Goal: Task Accomplishment & Management: Manage account settings

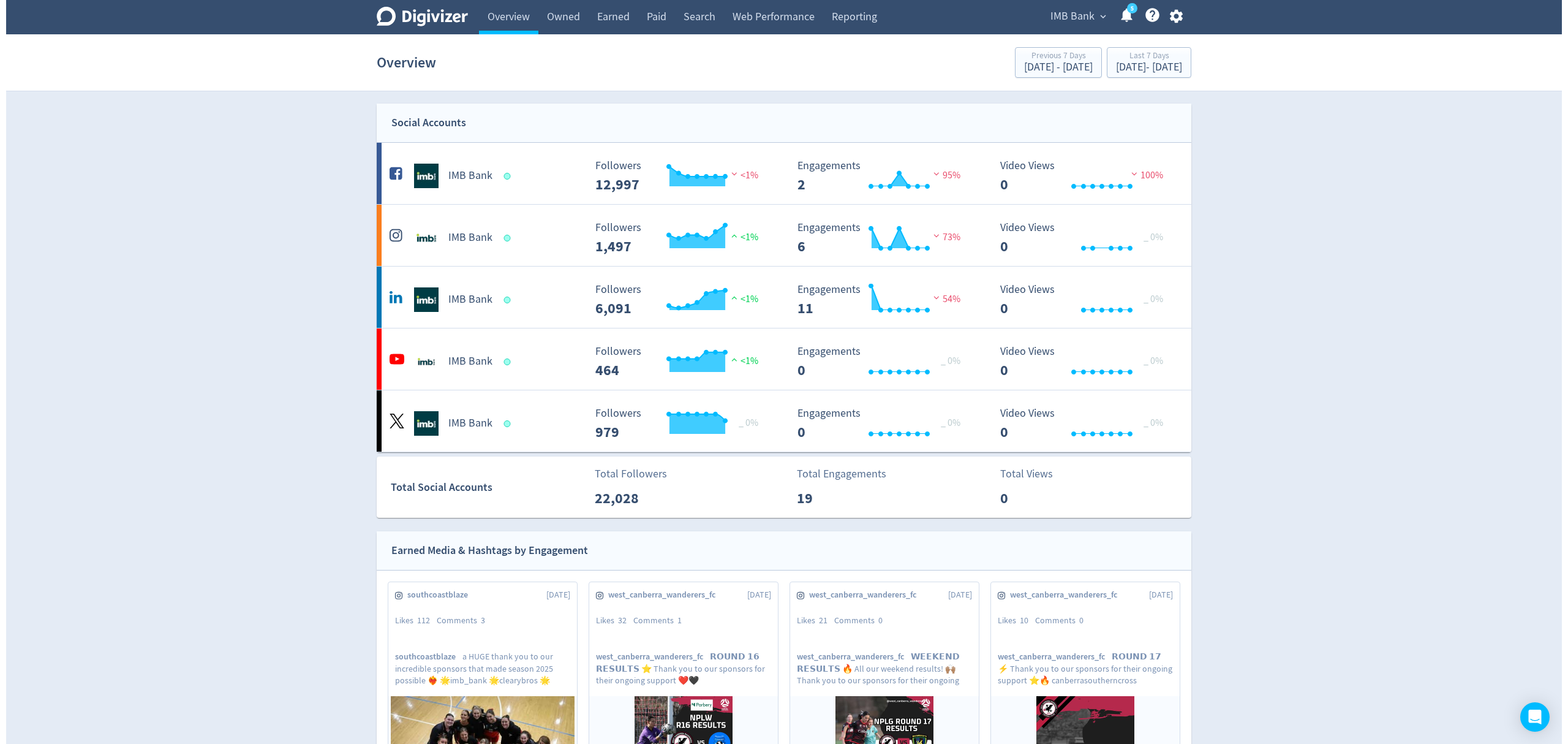
scroll to position [351, 0]
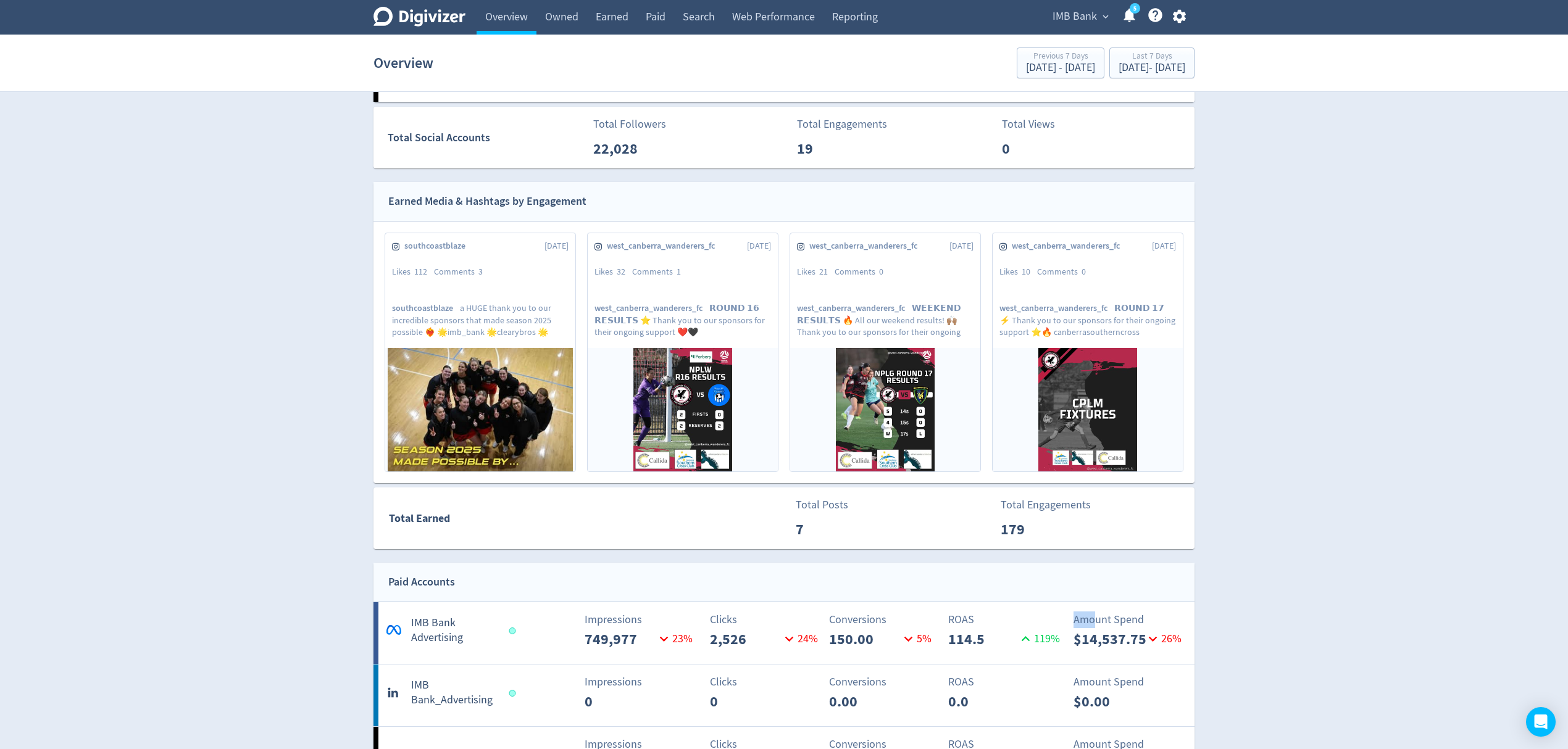
click at [1177, 17] on icon "button" at bounding box center [1179, 17] width 17 height 17
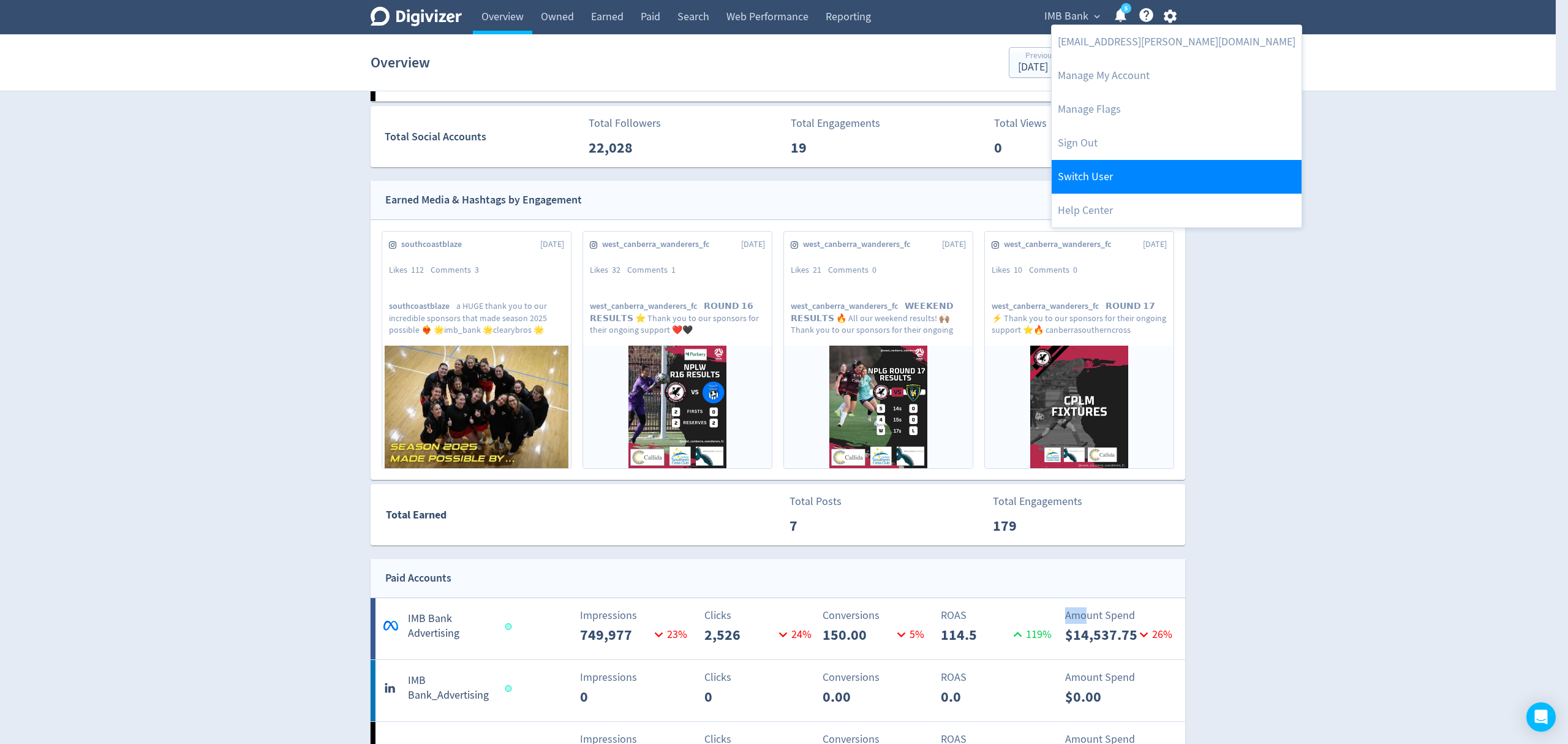
click at [1114, 181] on link "Switch User" at bounding box center [1177, 176] width 250 height 34
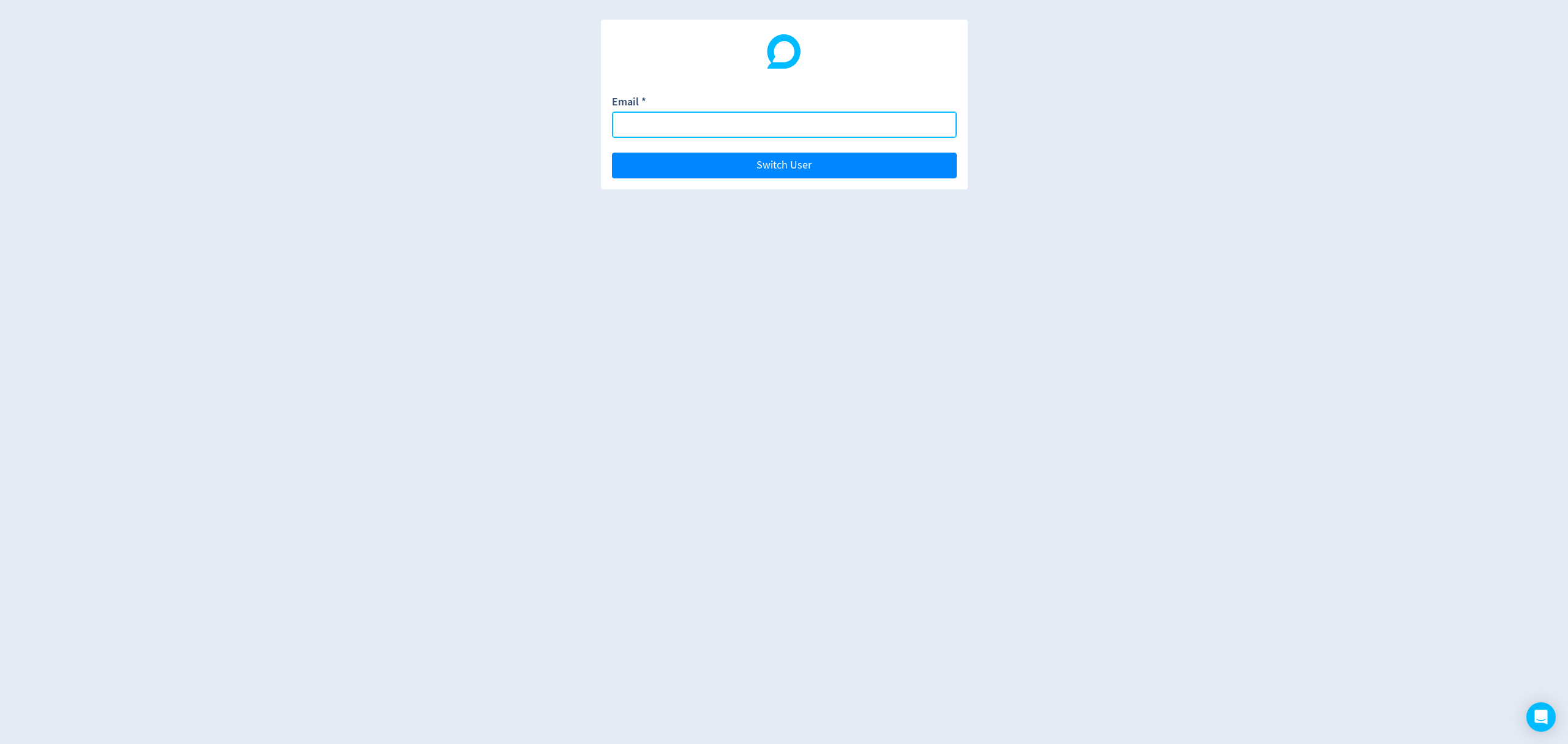
click at [694, 136] on input "Email *" at bounding box center [784, 124] width 344 height 27
click at [612, 153] on button "Switch User" at bounding box center [784, 165] width 344 height 26
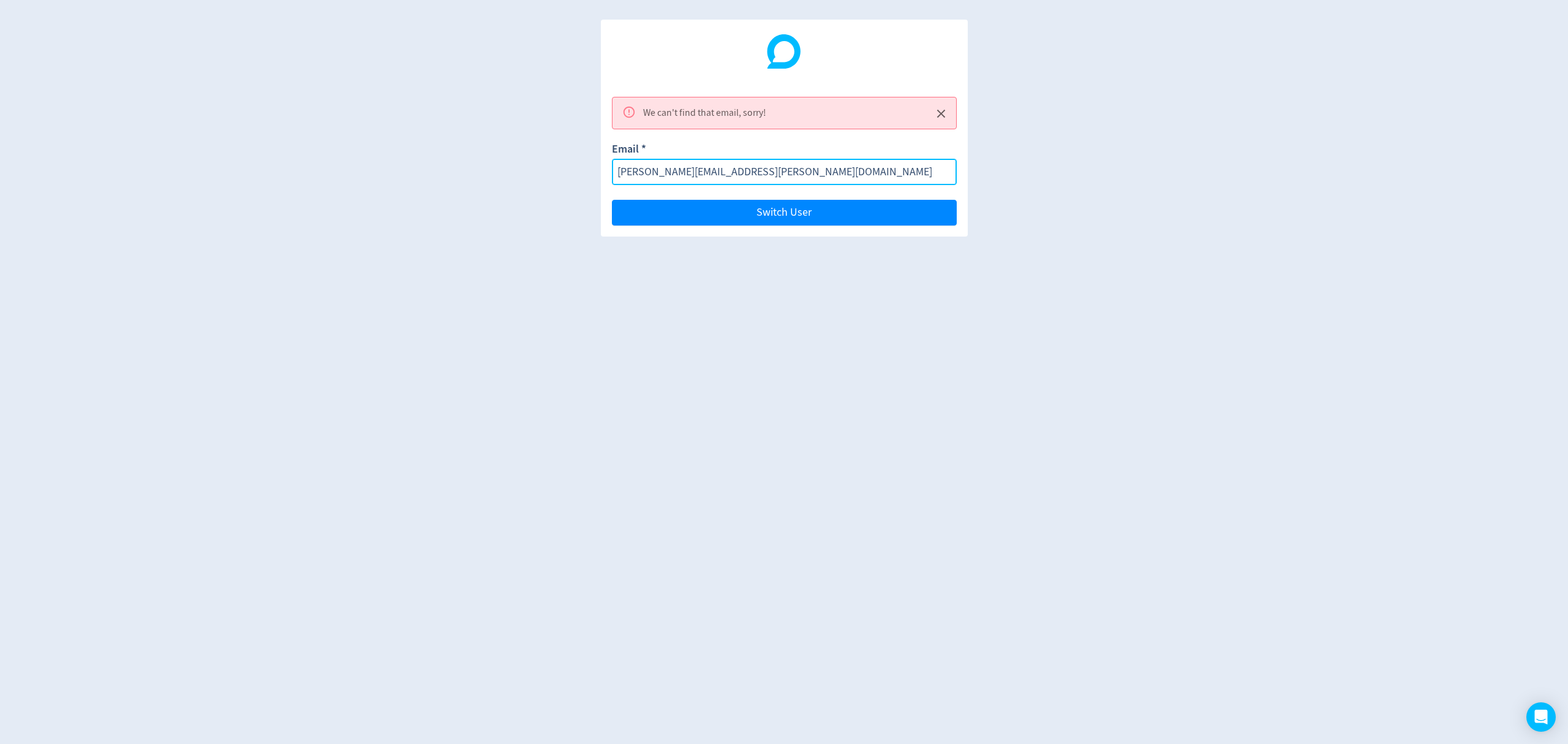
drag, startPoint x: 788, startPoint y: 173, endPoint x: 441, endPoint y: 166, distance: 347.1
click at [441, 166] on div "We can't find that email, sorry! Email * [PERSON_NAME][EMAIL_ADDRESS][PERSON_NA…" at bounding box center [784, 372] width 1568 height 744
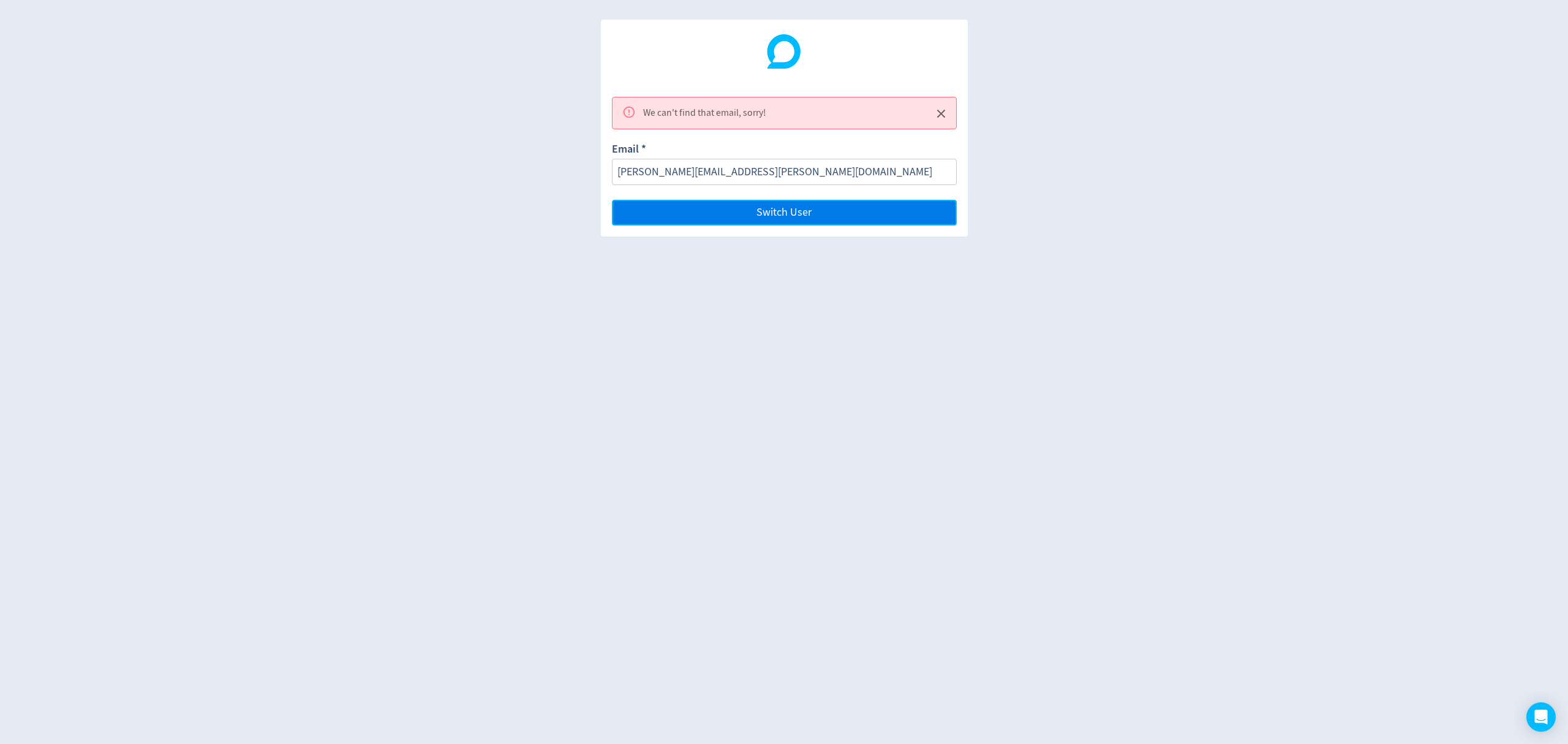
click at [765, 218] on span "Switch User" at bounding box center [784, 213] width 55 height 11
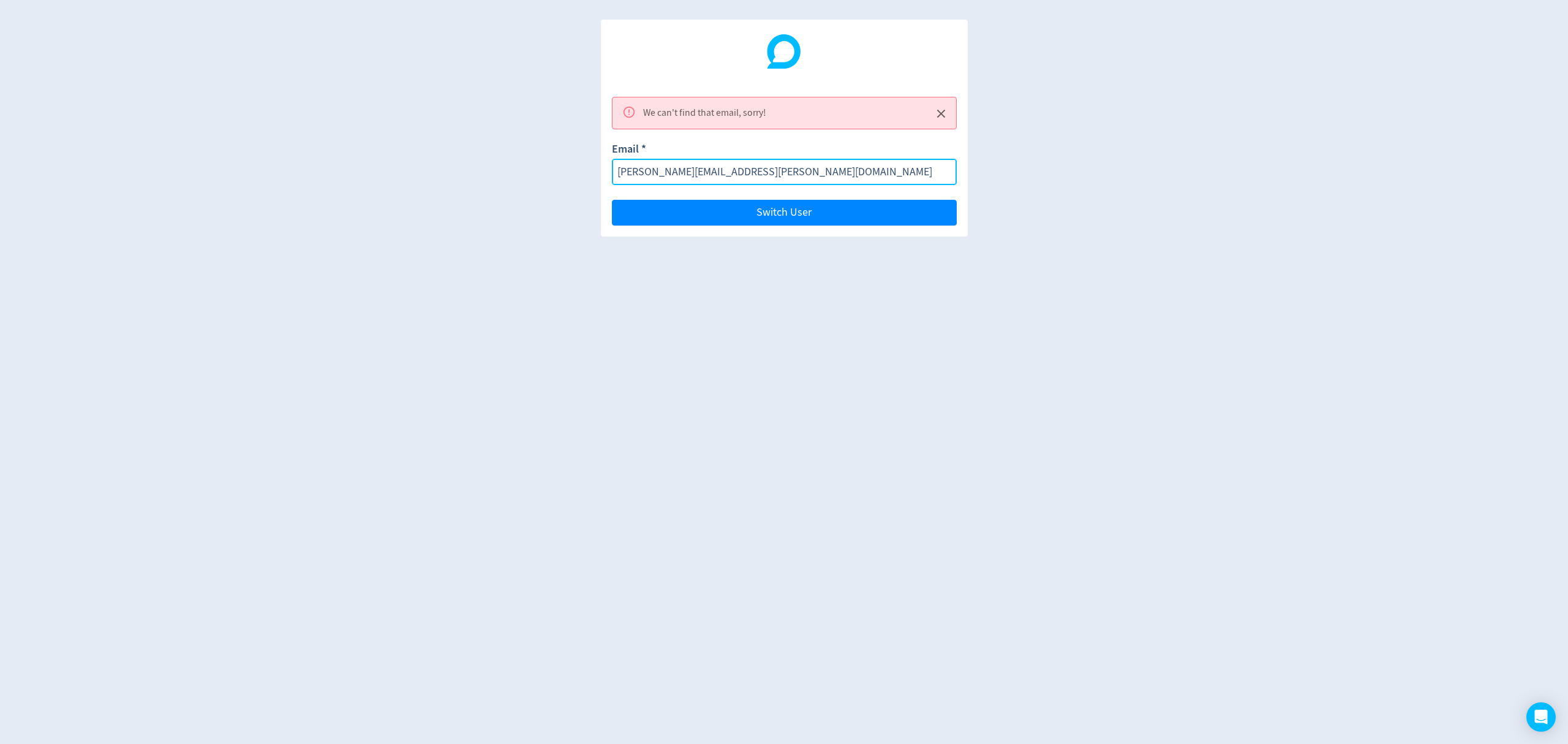
drag, startPoint x: 789, startPoint y: 168, endPoint x: 478, endPoint y: 157, distance: 311.2
click at [478, 157] on div "We can't find that email, sorry! Email * [PERSON_NAME][EMAIL_ADDRESS][PERSON_NA…" at bounding box center [784, 372] width 1568 height 744
paste input
click at [612, 200] on button "Switch User" at bounding box center [784, 213] width 344 height 26
drag, startPoint x: 540, startPoint y: 165, endPoint x: 444, endPoint y: 160, distance: 96.1
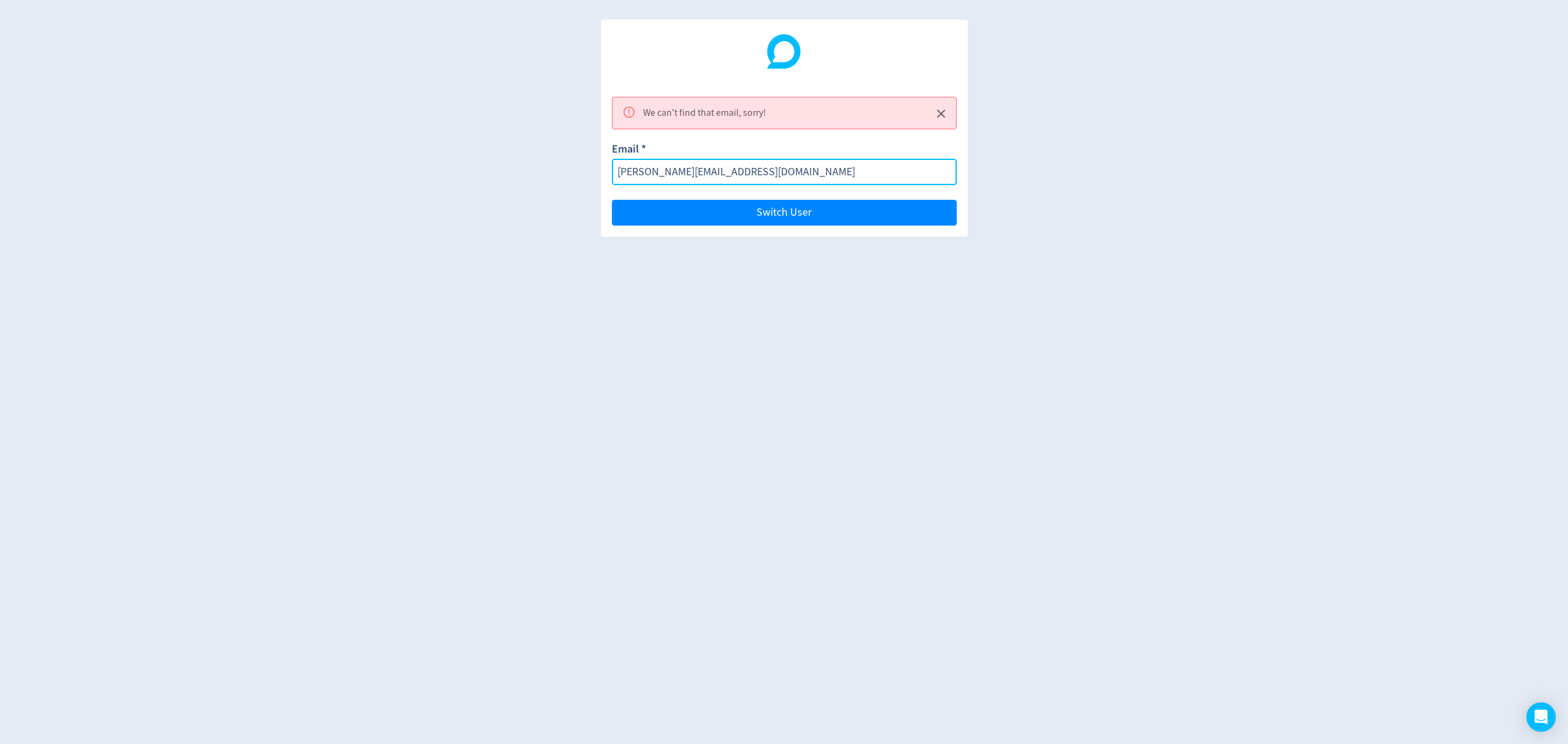
click at [444, 160] on div "We can't find that email, sorry! Email * [PERSON_NAME][EMAIL_ADDRESS][DOMAIN_NA…" at bounding box center [784, 372] width 1568 height 744
paste input "[EMAIL_ADDRESS][PERSON_NAME][DOMAIN_NAME]"
type input "[PERSON_NAME][EMAIL_ADDRESS][PERSON_NAME][DOMAIN_NAME]"
click at [612, 200] on button "Switch User" at bounding box center [784, 213] width 344 height 26
